Goal: Transaction & Acquisition: Purchase product/service

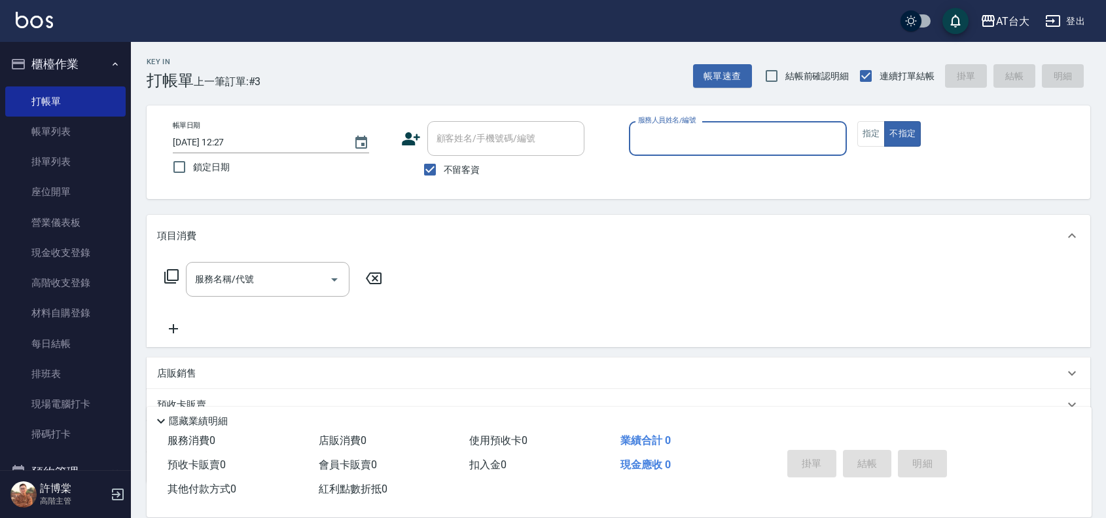
click at [684, 135] on input "服務人員姓名/編號" at bounding box center [738, 138] width 206 height 23
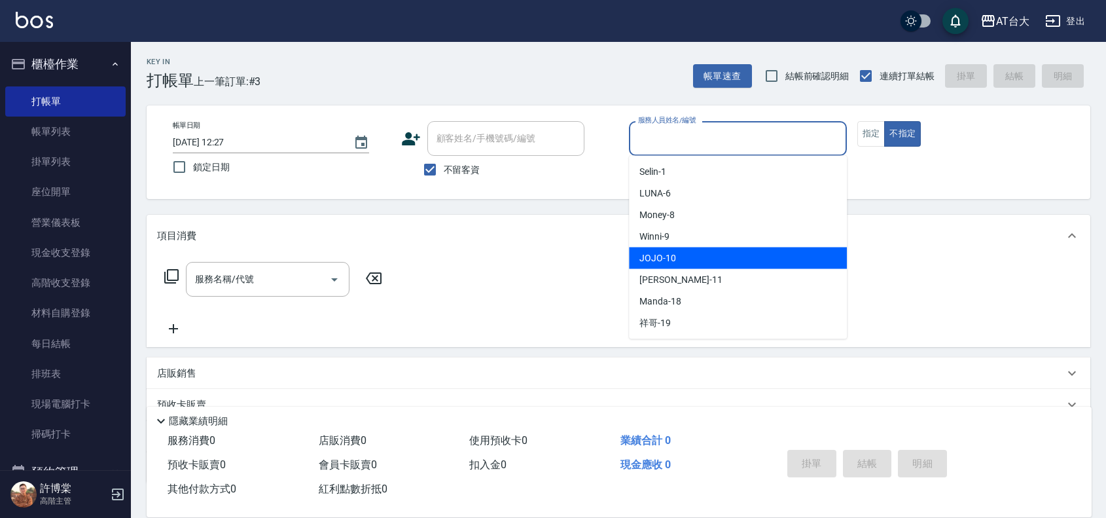
click at [661, 260] on span "JOJO -10" at bounding box center [657, 258] width 37 height 14
type input "JOJO-10"
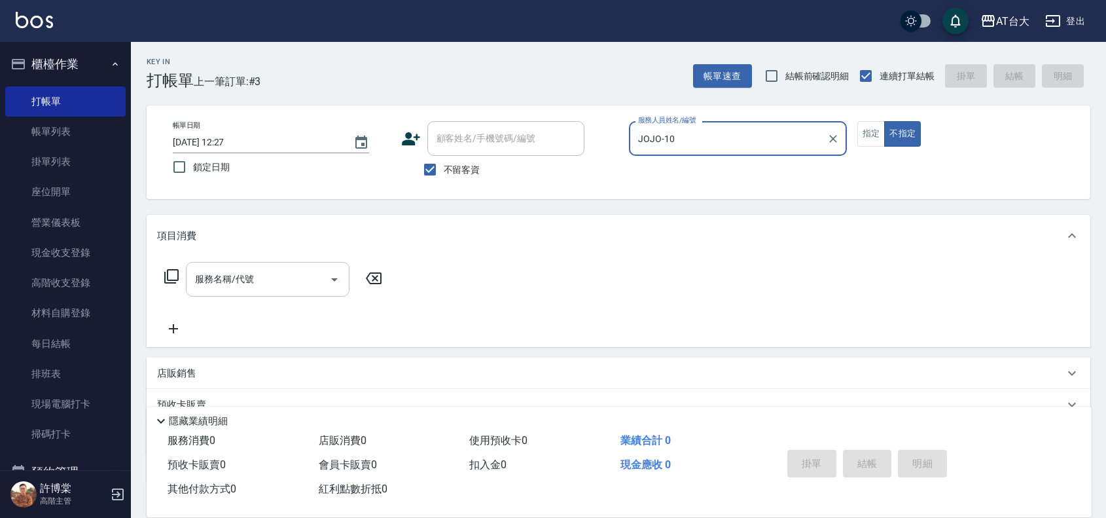
click at [303, 270] on input "服務名稱/代號" at bounding box center [258, 279] width 132 height 23
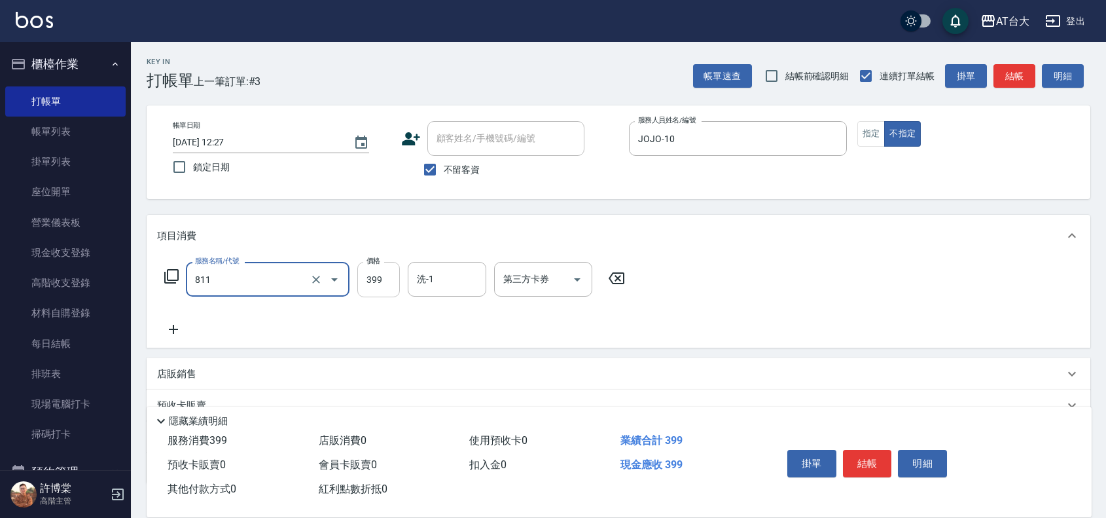
type input "洗+剪(811)"
click at [380, 279] on input "399" at bounding box center [378, 279] width 43 height 35
type input "599"
click at [881, 452] on button "結帳" at bounding box center [867, 463] width 49 height 27
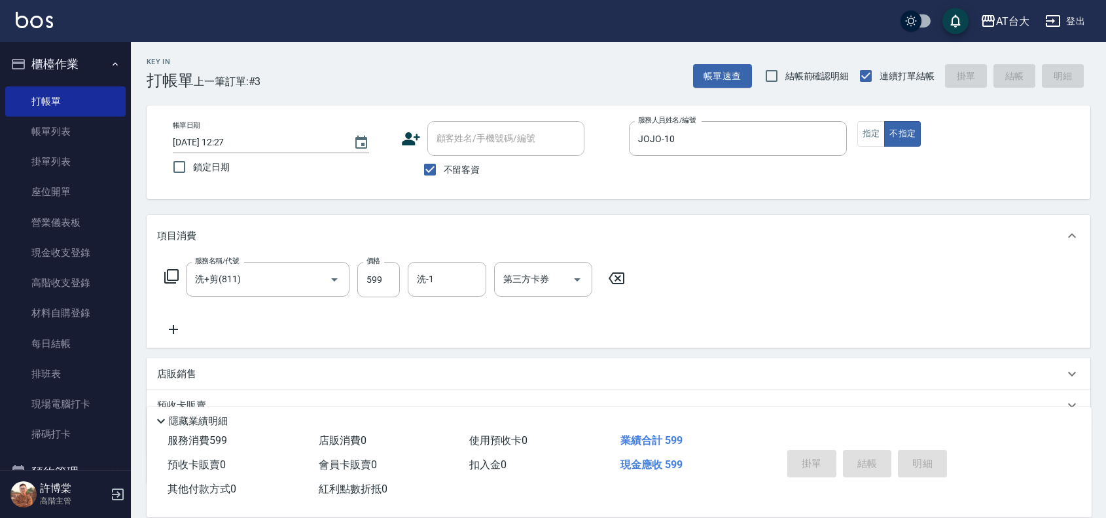
type input "[DATE] 12:59"
